Goal: Task Accomplishment & Management: Manage account settings

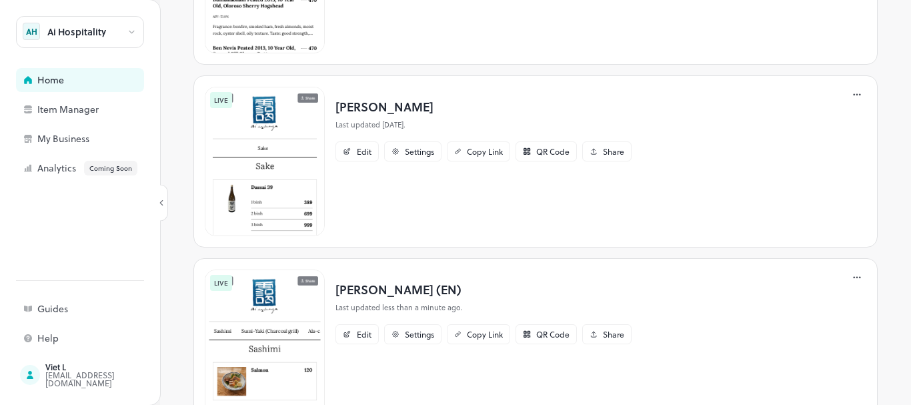
scroll to position [400, 0]
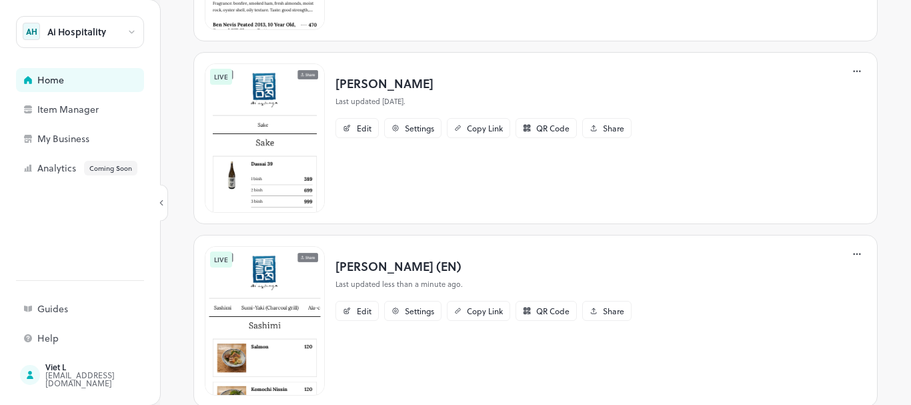
click at [383, 275] on p "[PERSON_NAME] (EN)" at bounding box center [483, 266] width 296 height 18
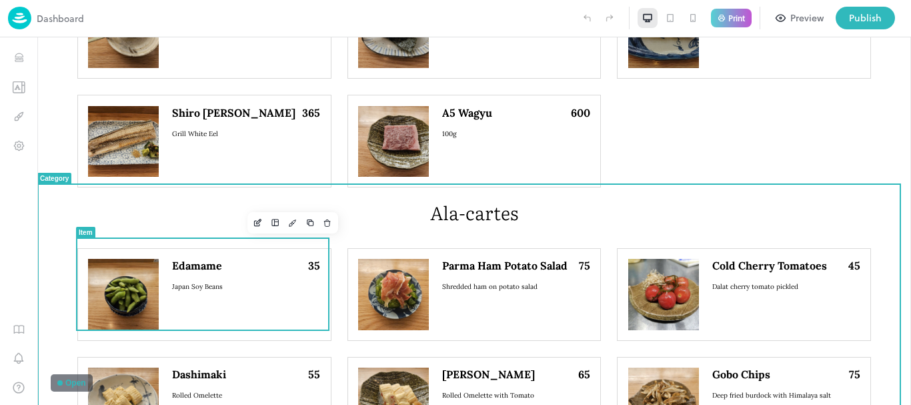
scroll to position [1067, 0]
